Goal: Information Seeking & Learning: Stay updated

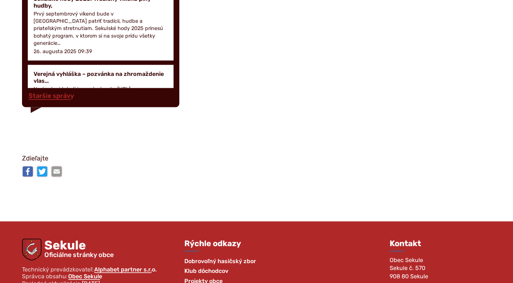
scroll to position [1148, 0]
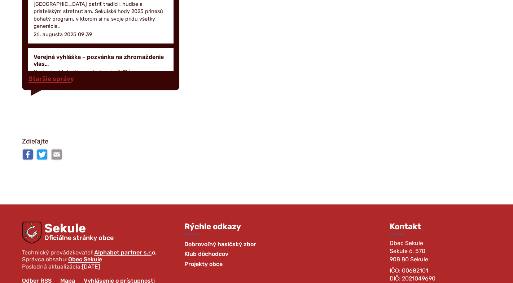
click at [211, 252] on span "Klub dôchodcov" at bounding box center [206, 254] width 44 height 10
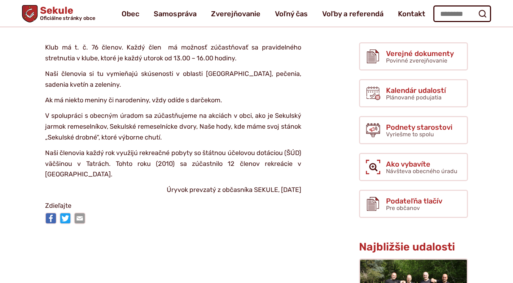
scroll to position [65, 0]
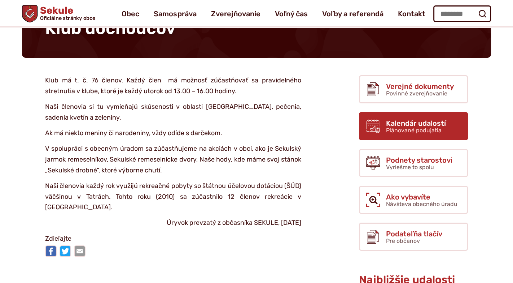
click at [419, 127] on span "Plánované podujatia" at bounding box center [414, 130] width 56 height 7
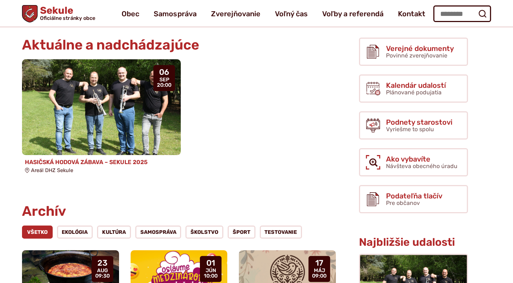
scroll to position [98, 0]
